Goal: Communication & Community: Ask a question

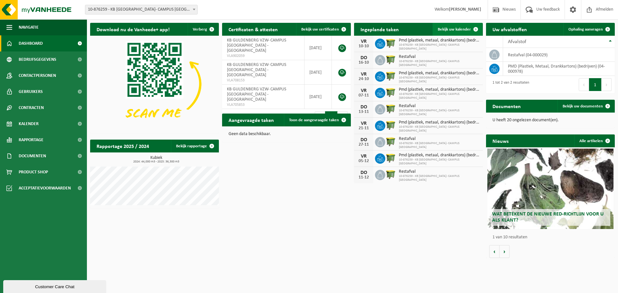
click at [459, 31] on span "Bekijk uw kalender" at bounding box center [454, 29] width 33 height 4
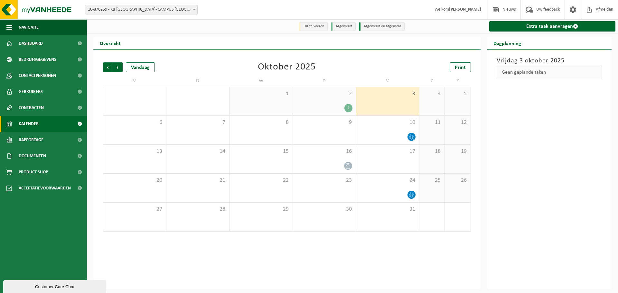
click at [333, 102] on div "2 1" at bounding box center [324, 101] width 63 height 28
drag, startPoint x: 348, startPoint y: 109, endPoint x: 169, endPoint y: 82, distance: 181.4
click at [348, 109] on div "1" at bounding box center [349, 108] width 8 height 8
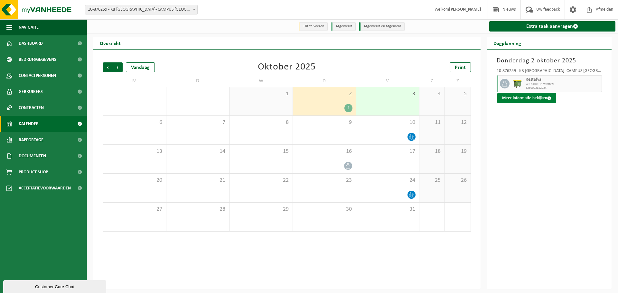
click at [538, 99] on button "Meer informatie bekijken" at bounding box center [527, 98] width 59 height 10
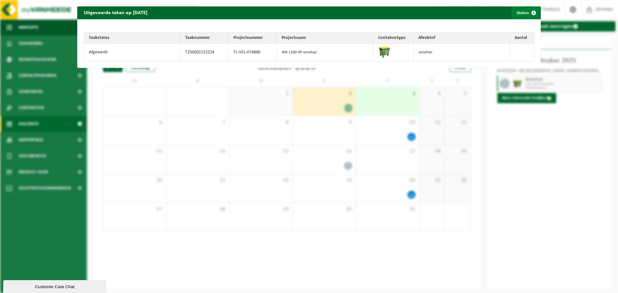
click at [513, 12] on button "Sluiten" at bounding box center [526, 12] width 29 height 13
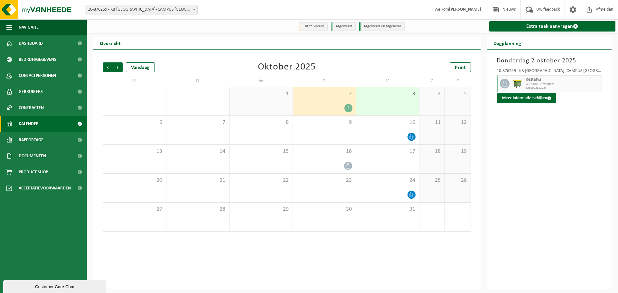
click at [43, 285] on div "Customer Care Chat" at bounding box center [54, 287] width 93 height 5
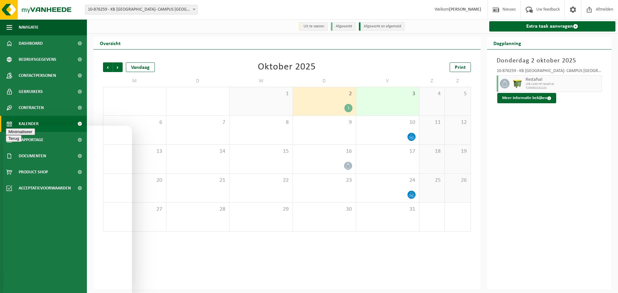
type textarea "Beste, onze container met restafval werd gisteren niet opgehaald. Komen zij nog…"
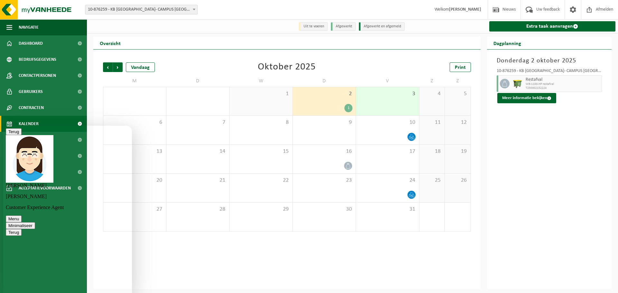
type textarea "Dankjewel"
type textarea "Ok, dankjewel. Moet ik nog even online blijven of krijg ik hiervan een mail?"
type textarea "Prima, alvast bedankt om dit te regelen."
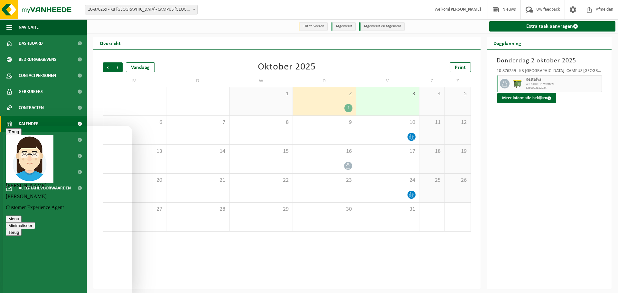
scroll to position [188, 0]
click at [35, 223] on button "Minimaliseer" at bounding box center [20, 226] width 29 height 7
